Goal: Find specific page/section: Find specific page/section

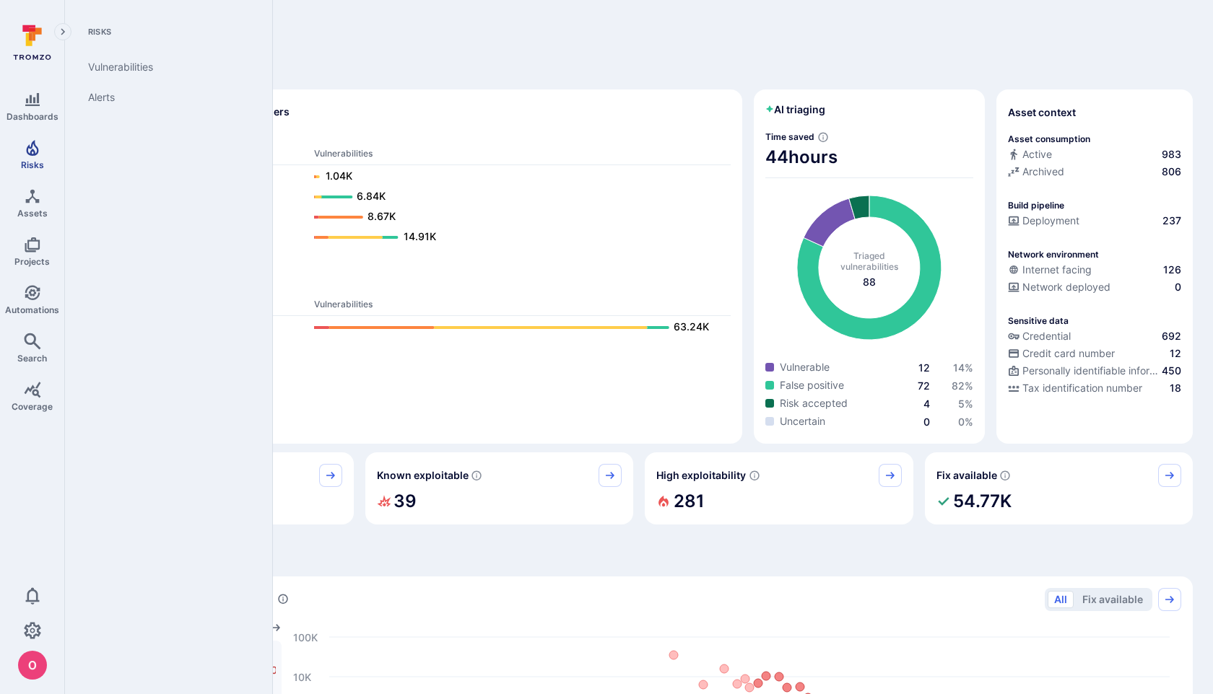
click at [35, 154] on icon "Risks" at bounding box center [32, 147] width 17 height 17
